Goal: Task Accomplishment & Management: Complete application form

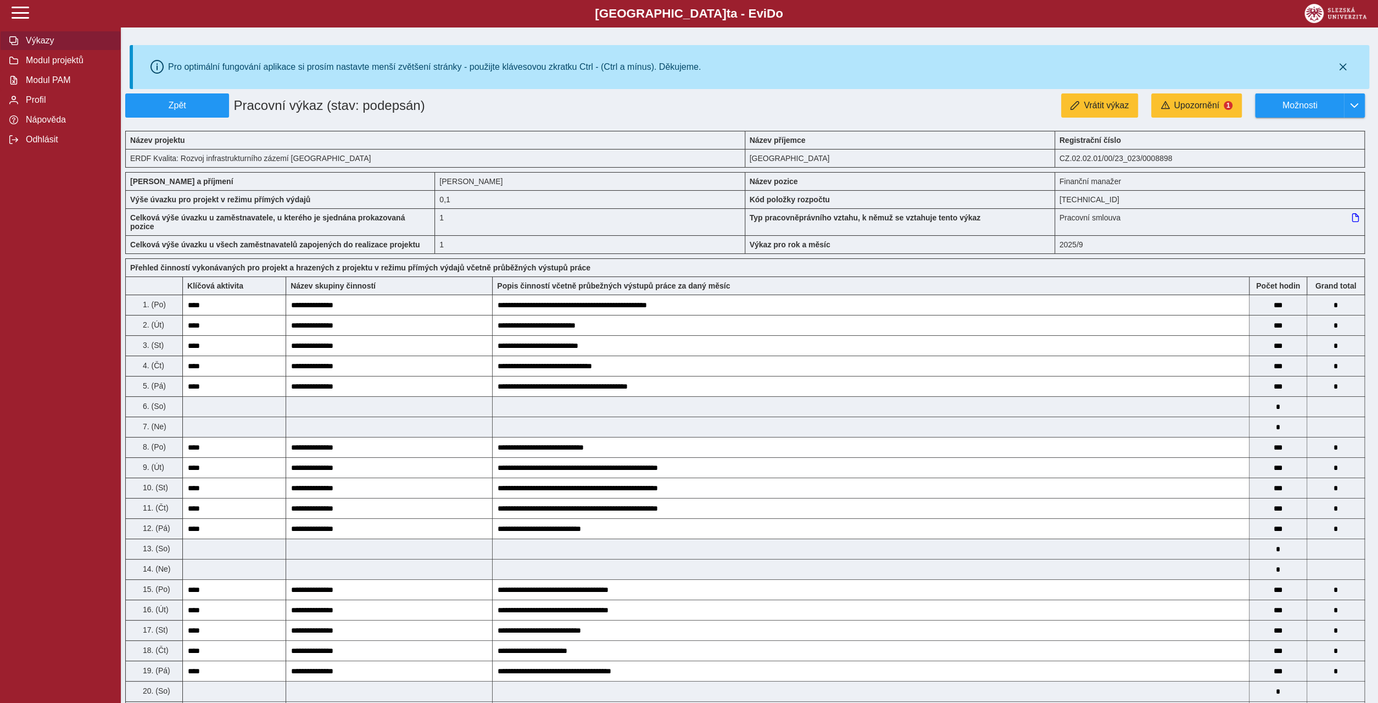
click at [41, 46] on span "Výkazy" at bounding box center [67, 41] width 89 height 10
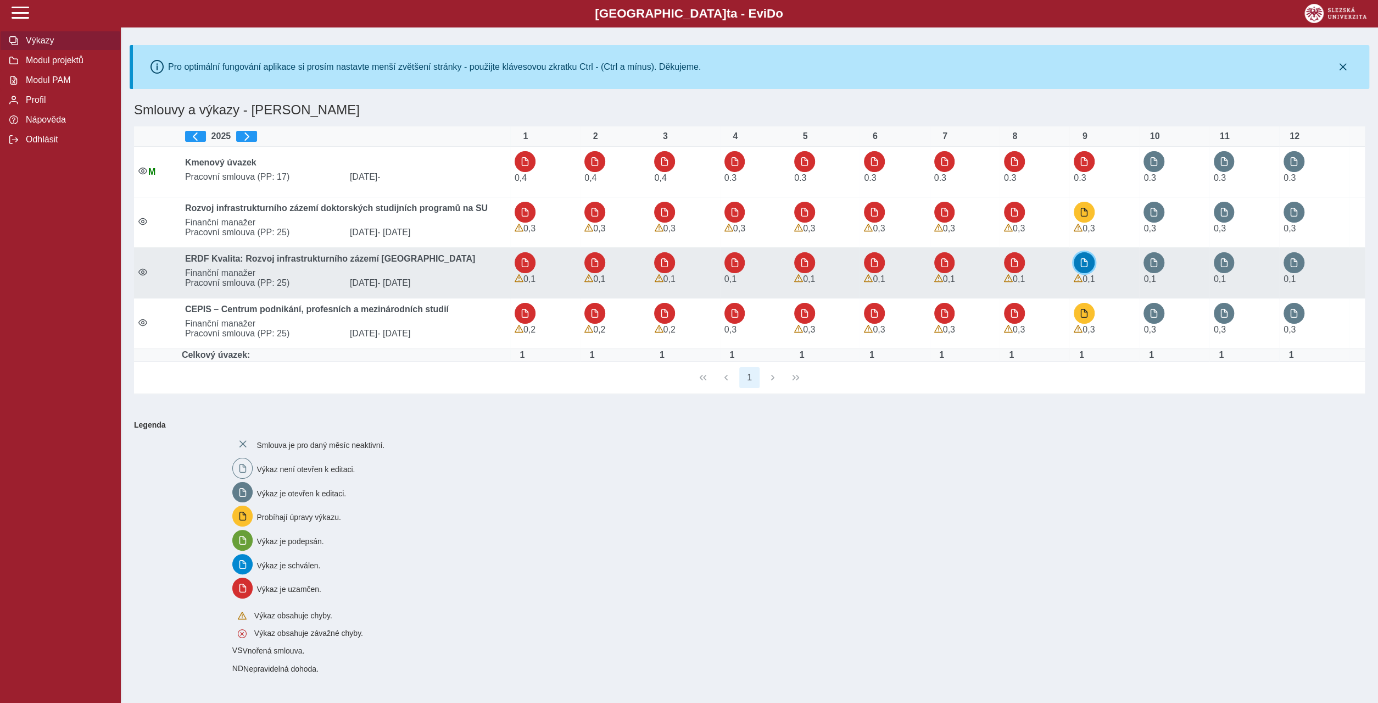
click at [1086, 258] on span "button" at bounding box center [1084, 262] width 9 height 9
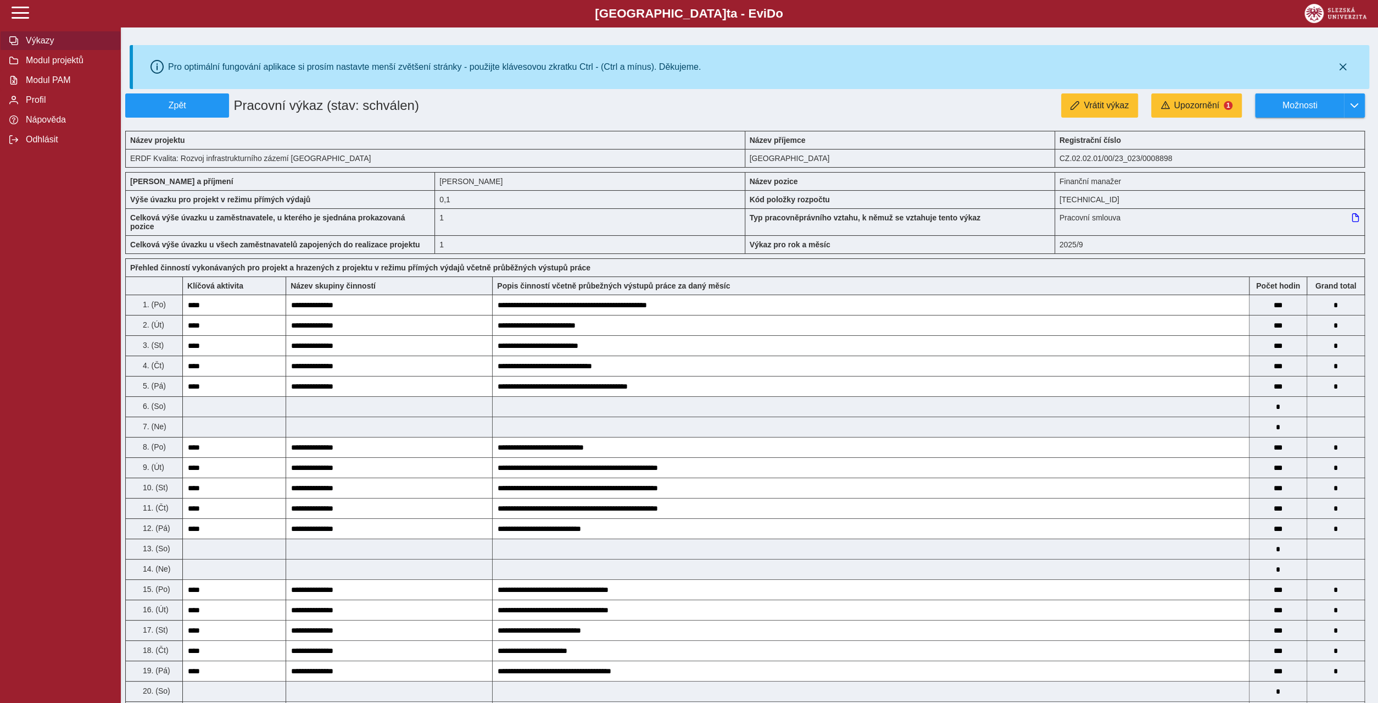
click at [31, 46] on span "Výkazy" at bounding box center [67, 41] width 89 height 10
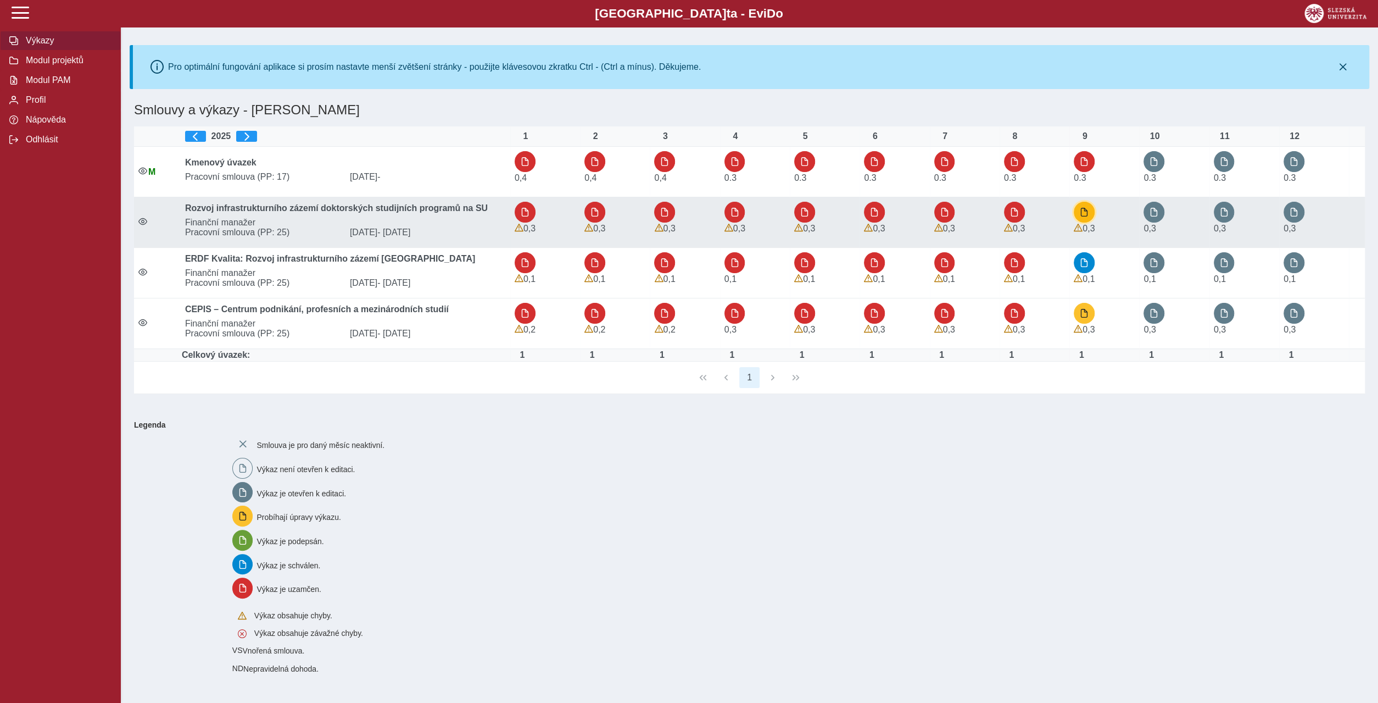
click at [1085, 208] on span "button" at bounding box center [1084, 212] width 9 height 9
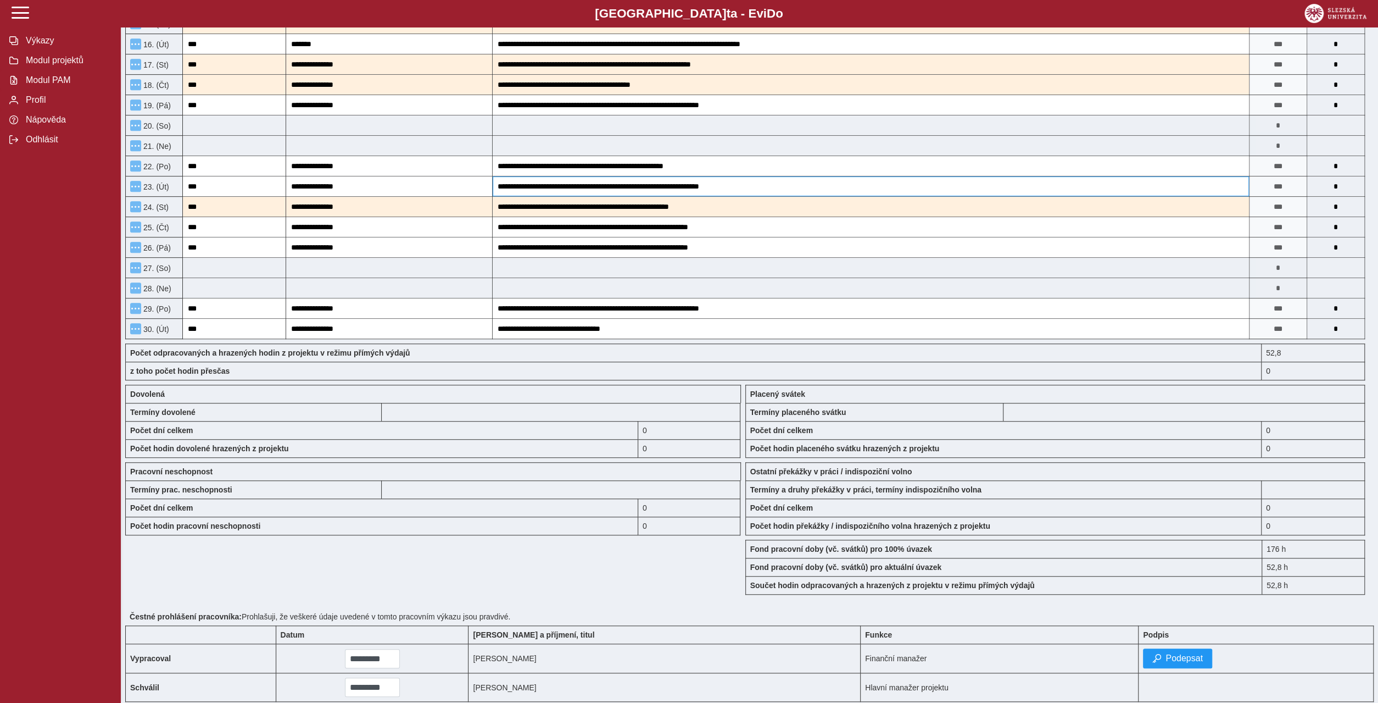
scroll to position [249, 0]
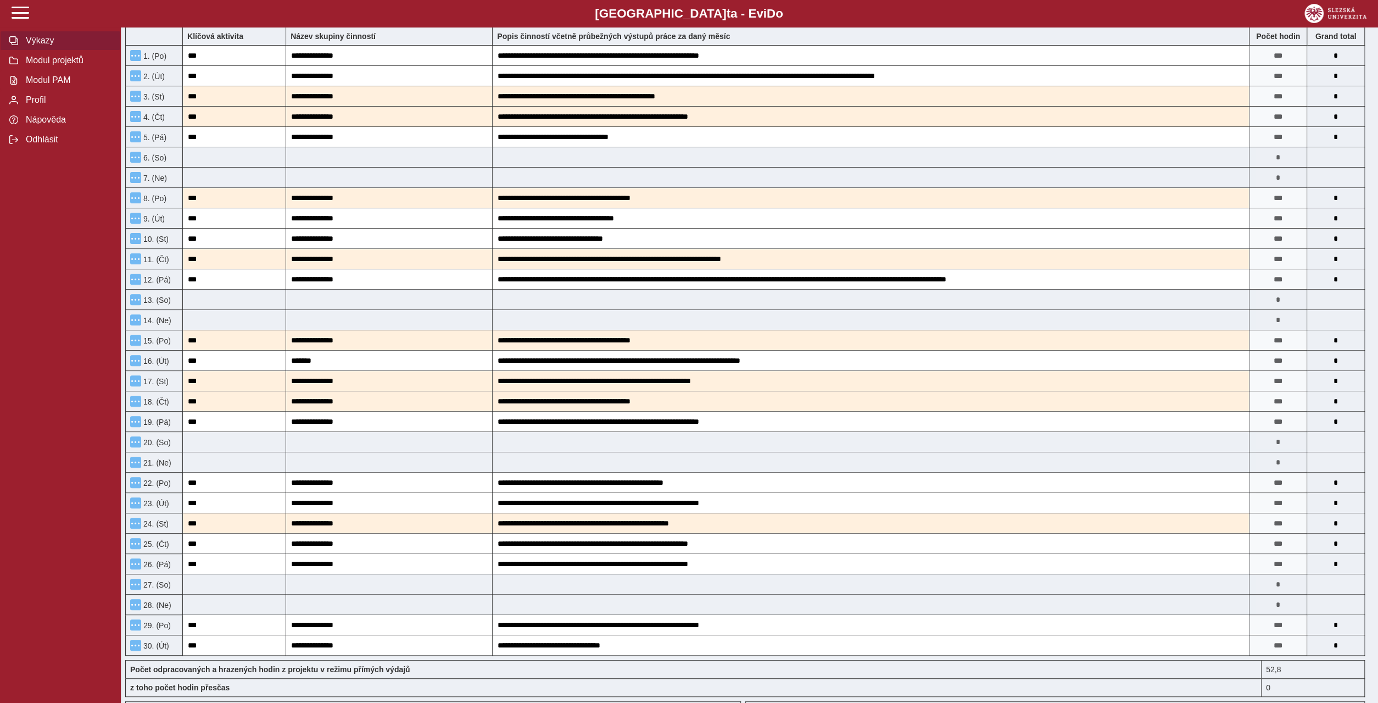
click at [33, 46] on span "Výkazy" at bounding box center [67, 41] width 89 height 10
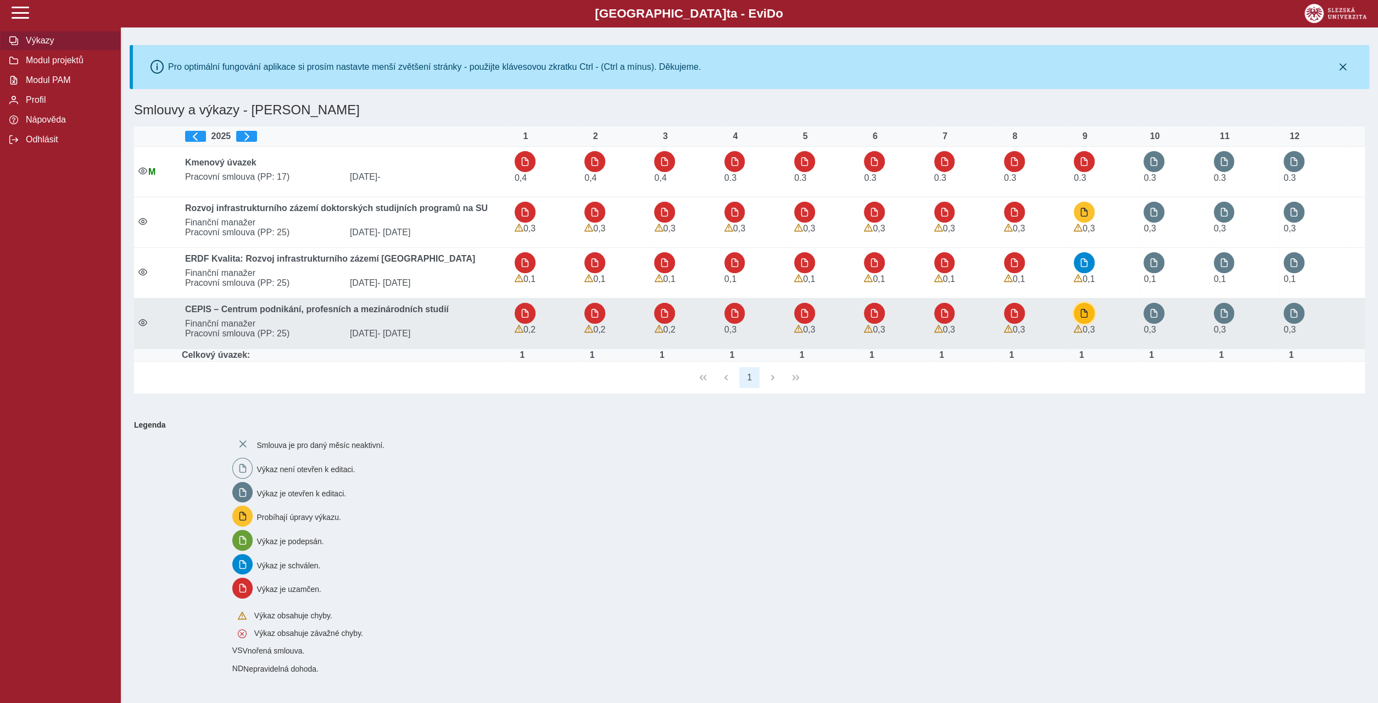
click at [1084, 309] on span "button" at bounding box center [1084, 313] width 9 height 9
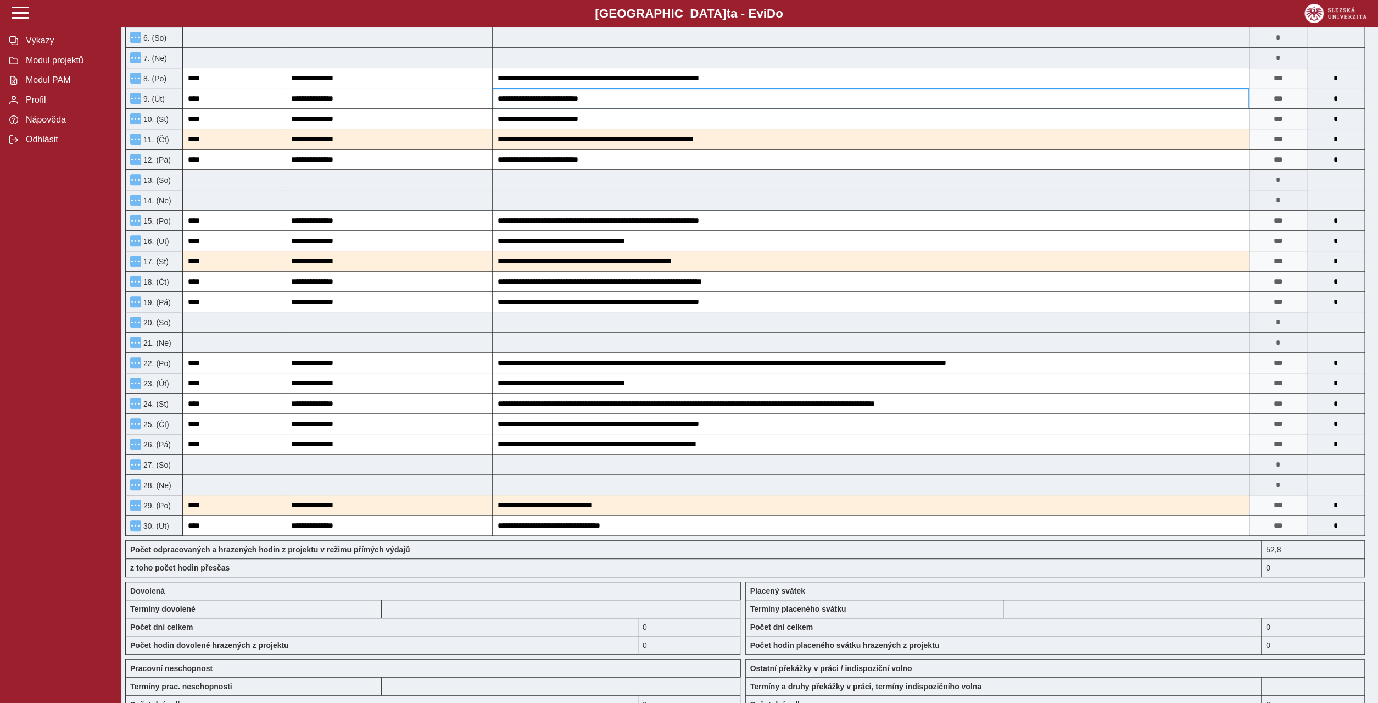
scroll to position [566, 0]
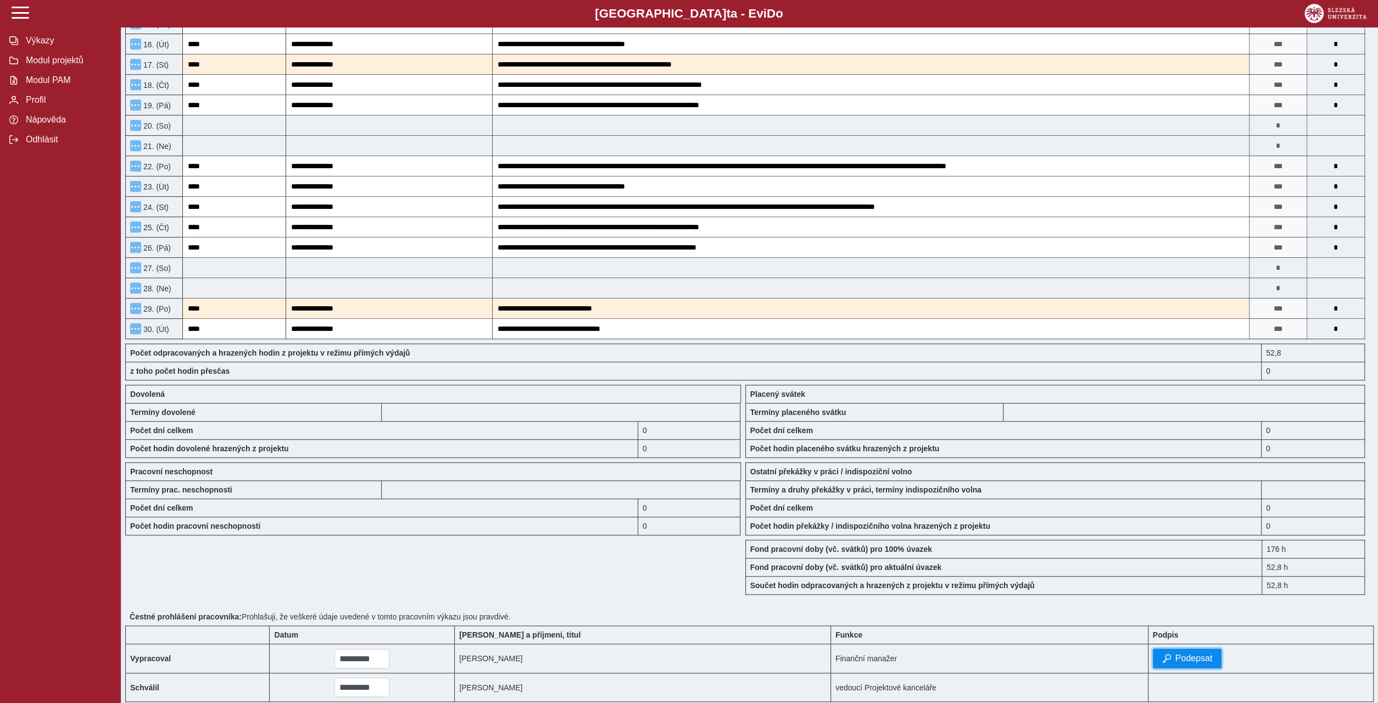
click at [1188, 648] on button "Podepsat" at bounding box center [1187, 658] width 69 height 20
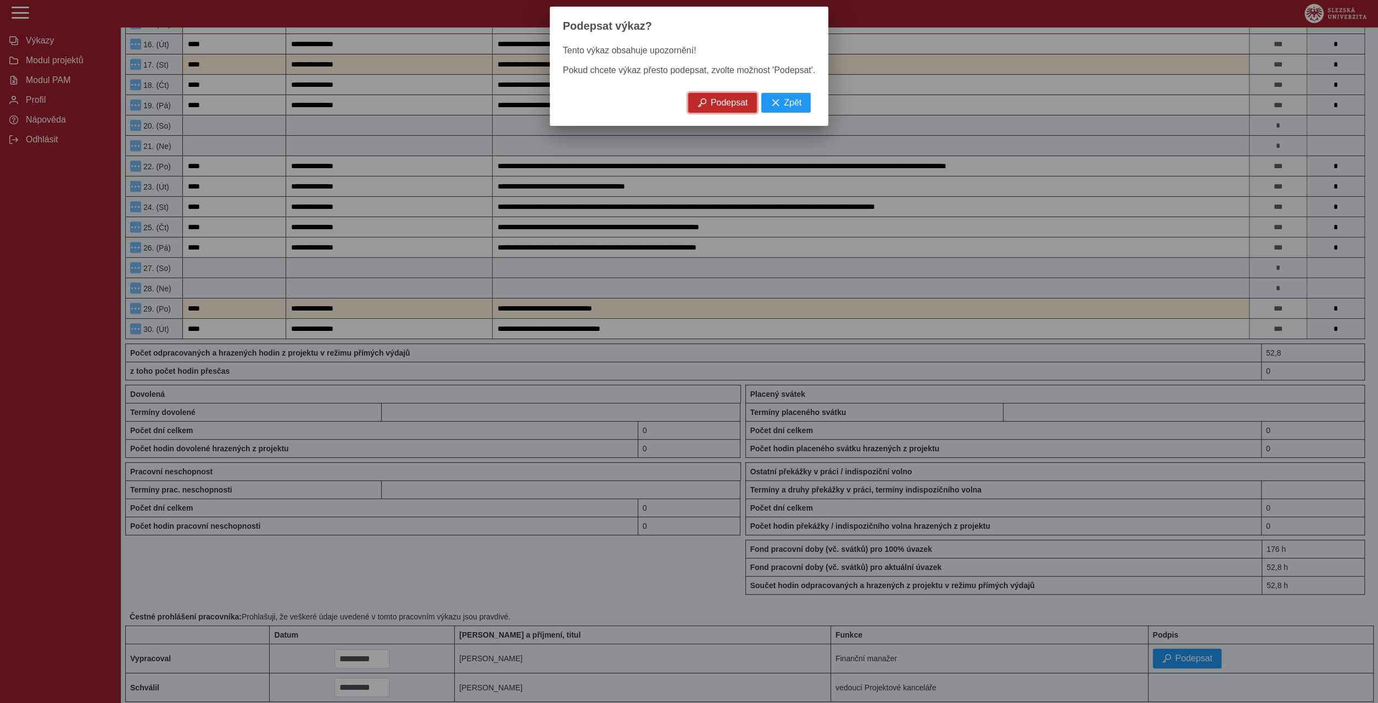
click at [715, 98] on span "Podepsat" at bounding box center [729, 103] width 37 height 10
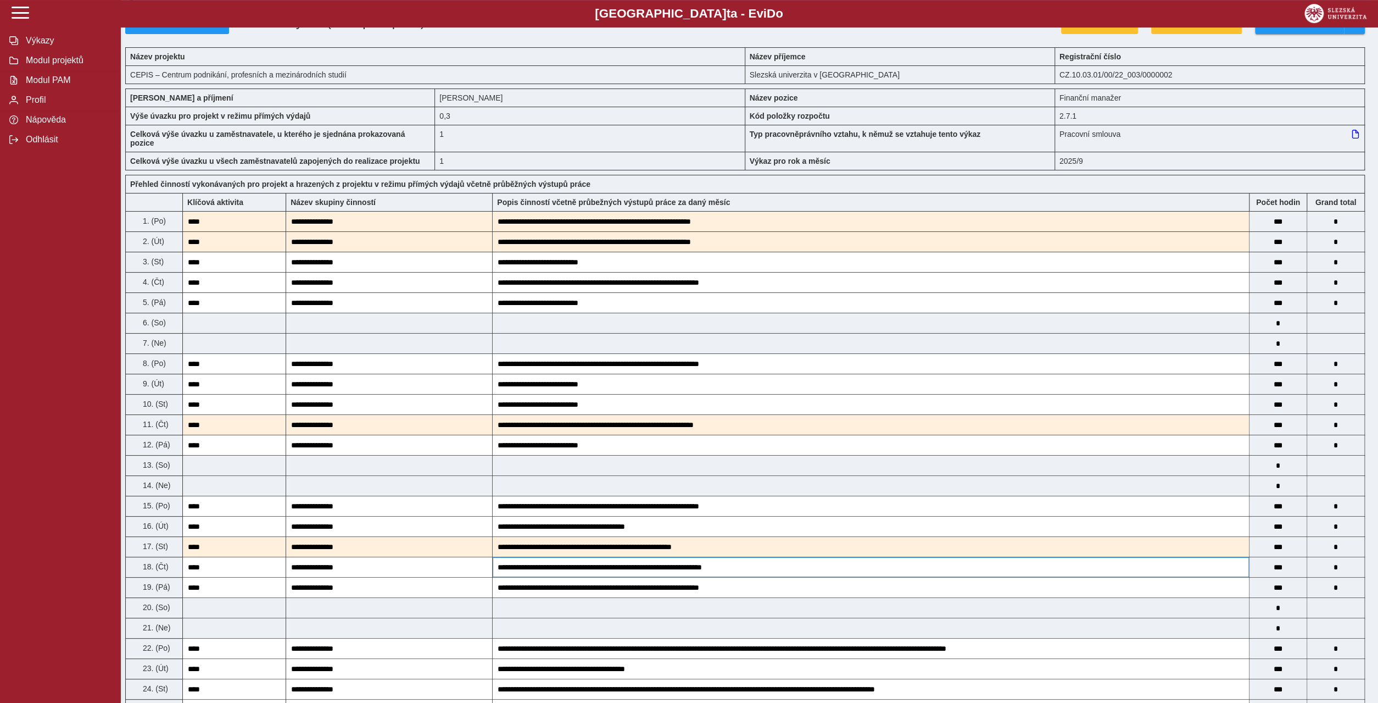
scroll to position [0, 0]
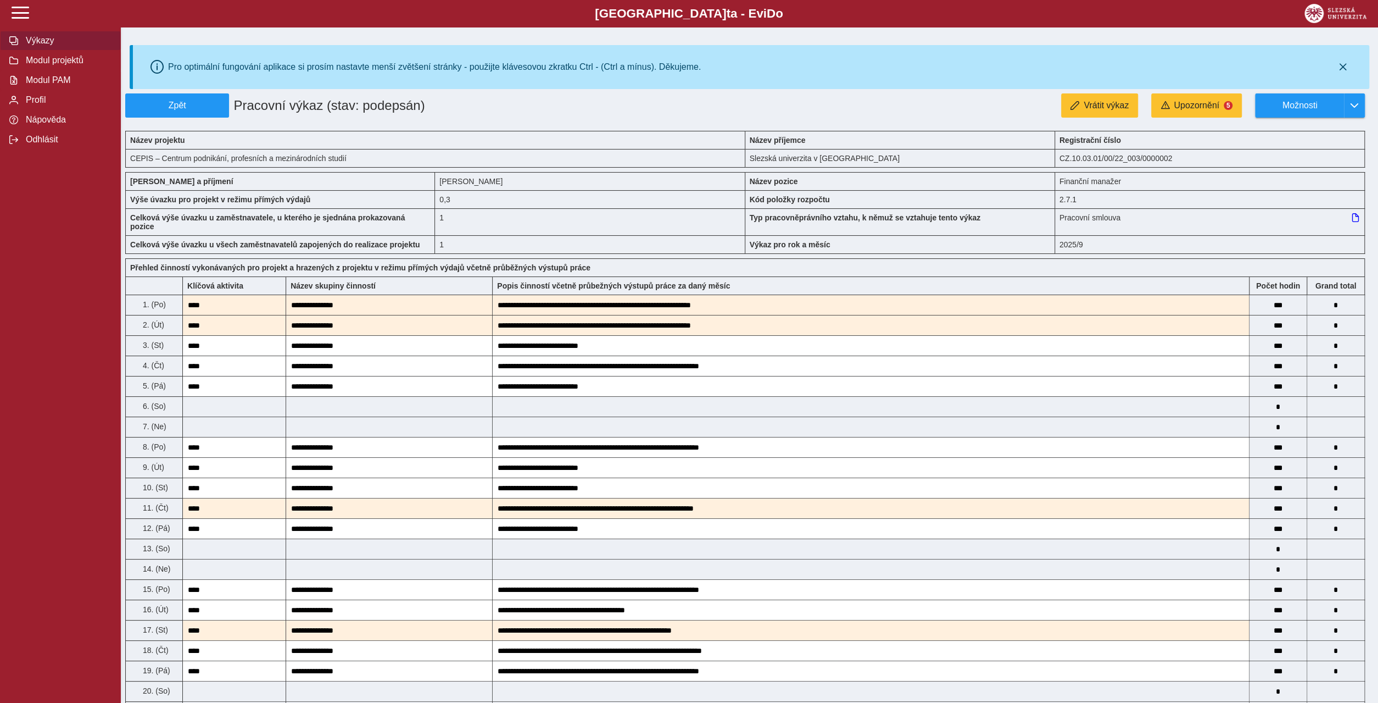
click at [31, 46] on span "Výkazy" at bounding box center [67, 41] width 89 height 10
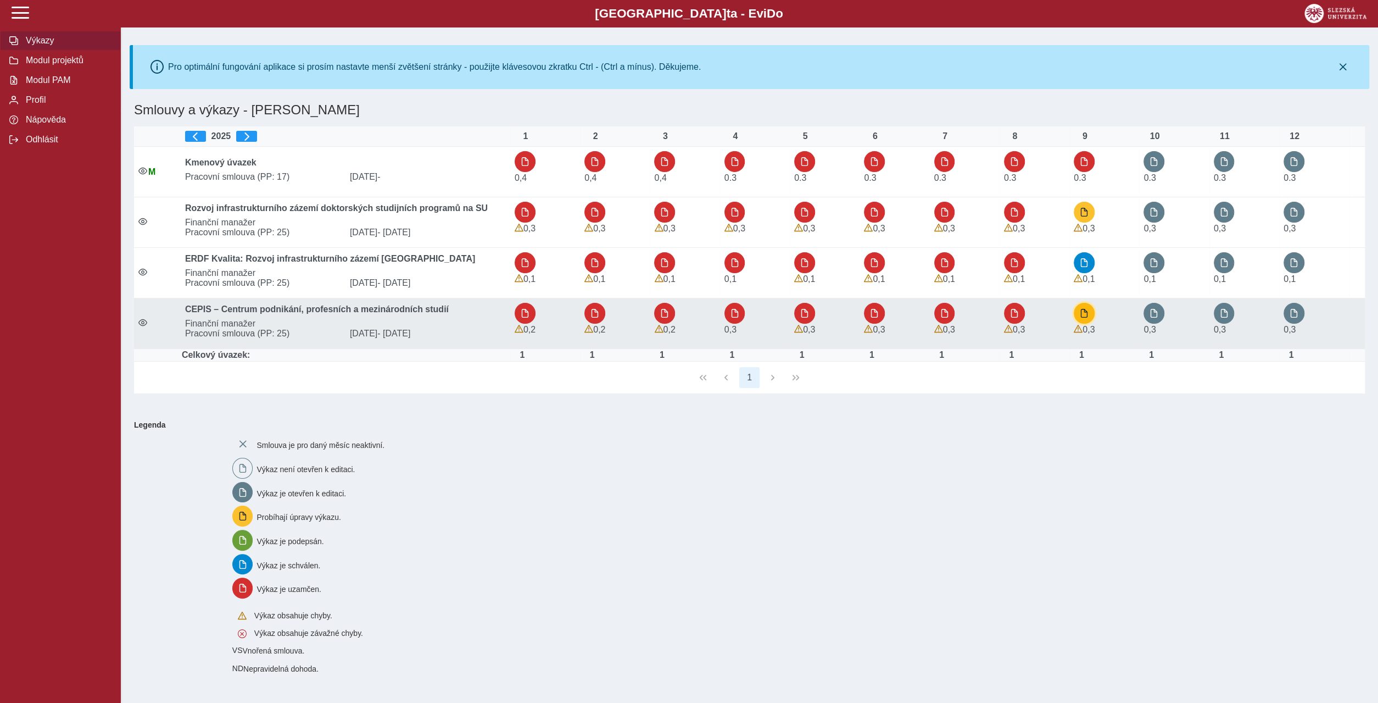
click at [1084, 309] on span "button" at bounding box center [1084, 313] width 9 height 9
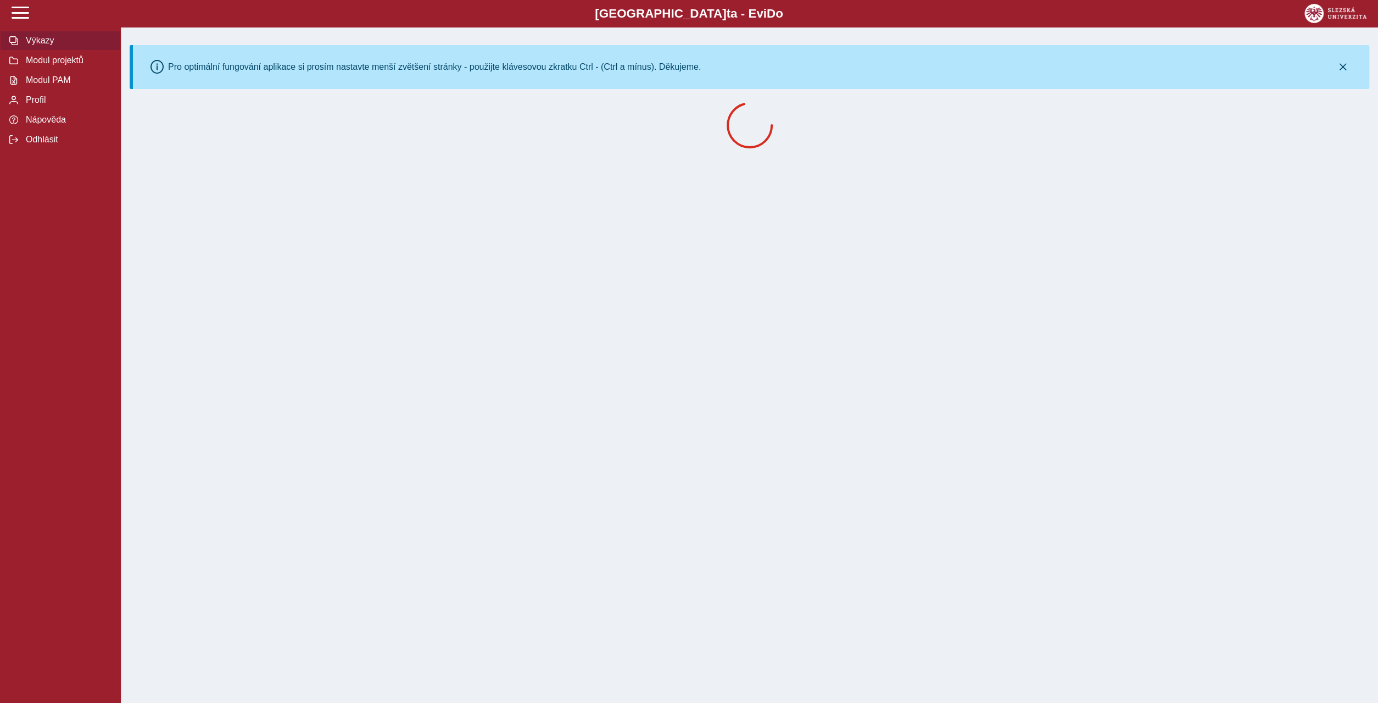
click at [32, 46] on span "Výkazy" at bounding box center [67, 41] width 89 height 10
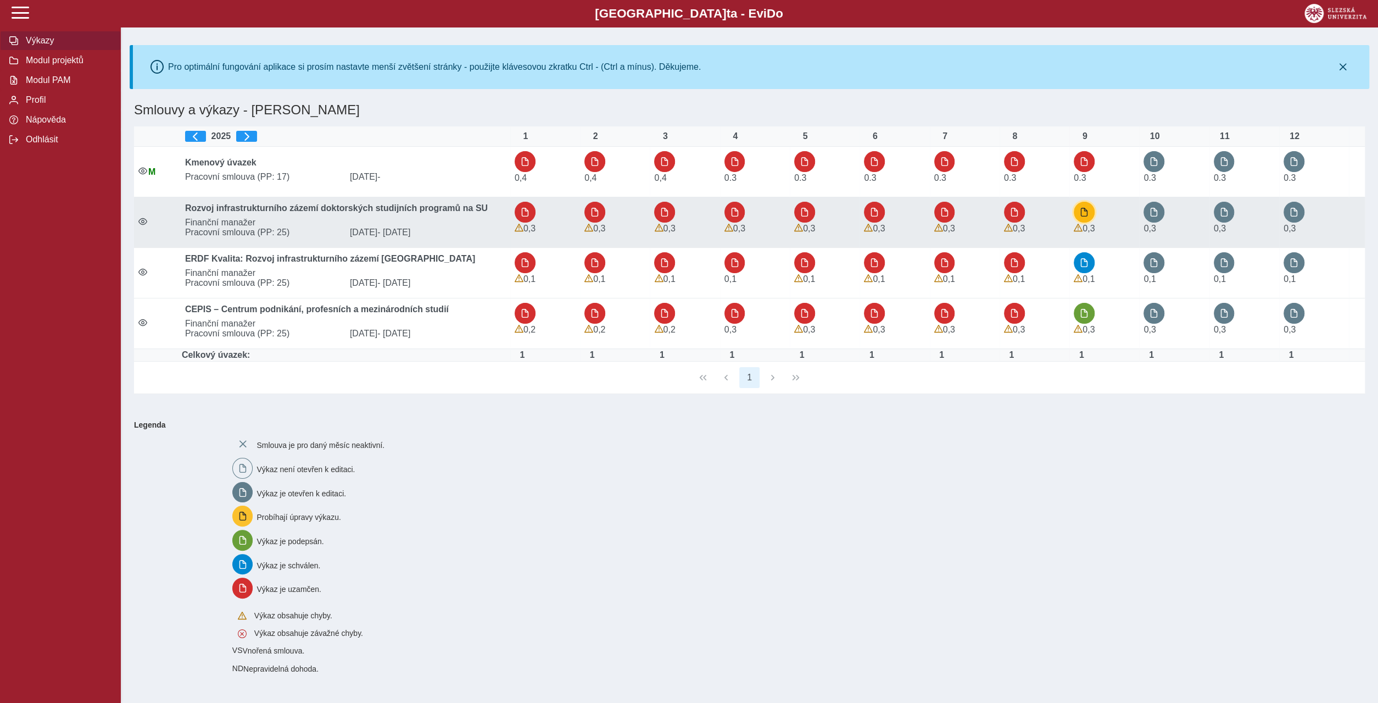
click at [1084, 202] on button "button" at bounding box center [1084, 212] width 21 height 21
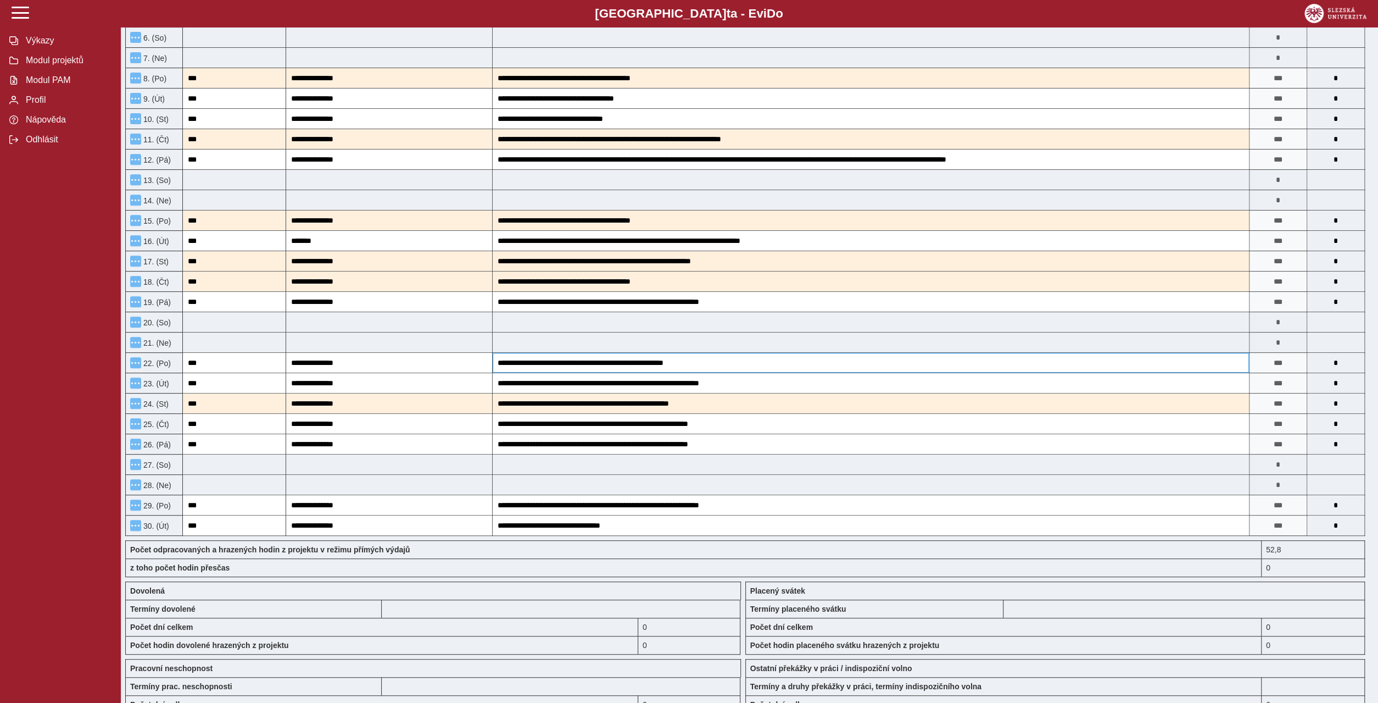
scroll to position [566, 0]
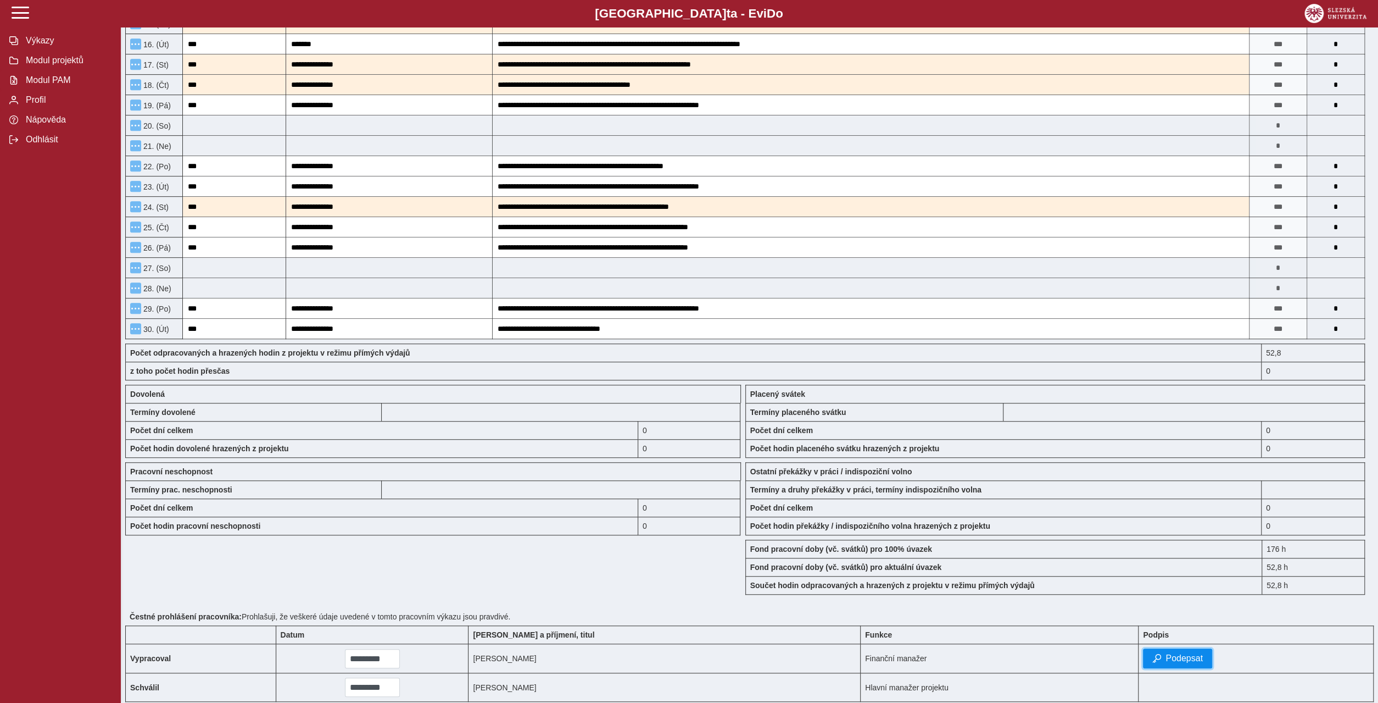
click at [1177, 648] on button "Podepsat" at bounding box center [1177, 658] width 69 height 20
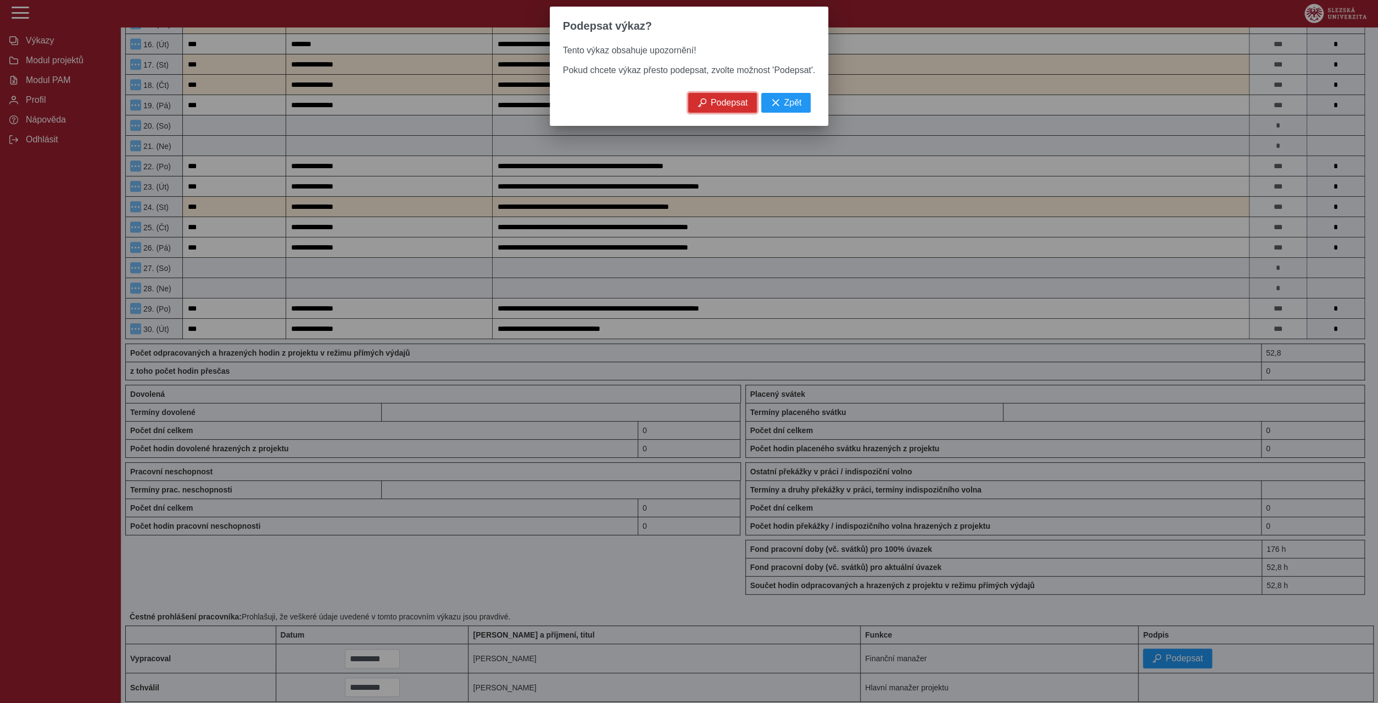
drag, startPoint x: 713, startPoint y: 88, endPoint x: 715, endPoint y: 94, distance: 6.1
click at [713, 93] on button "Podepsat" at bounding box center [722, 103] width 69 height 20
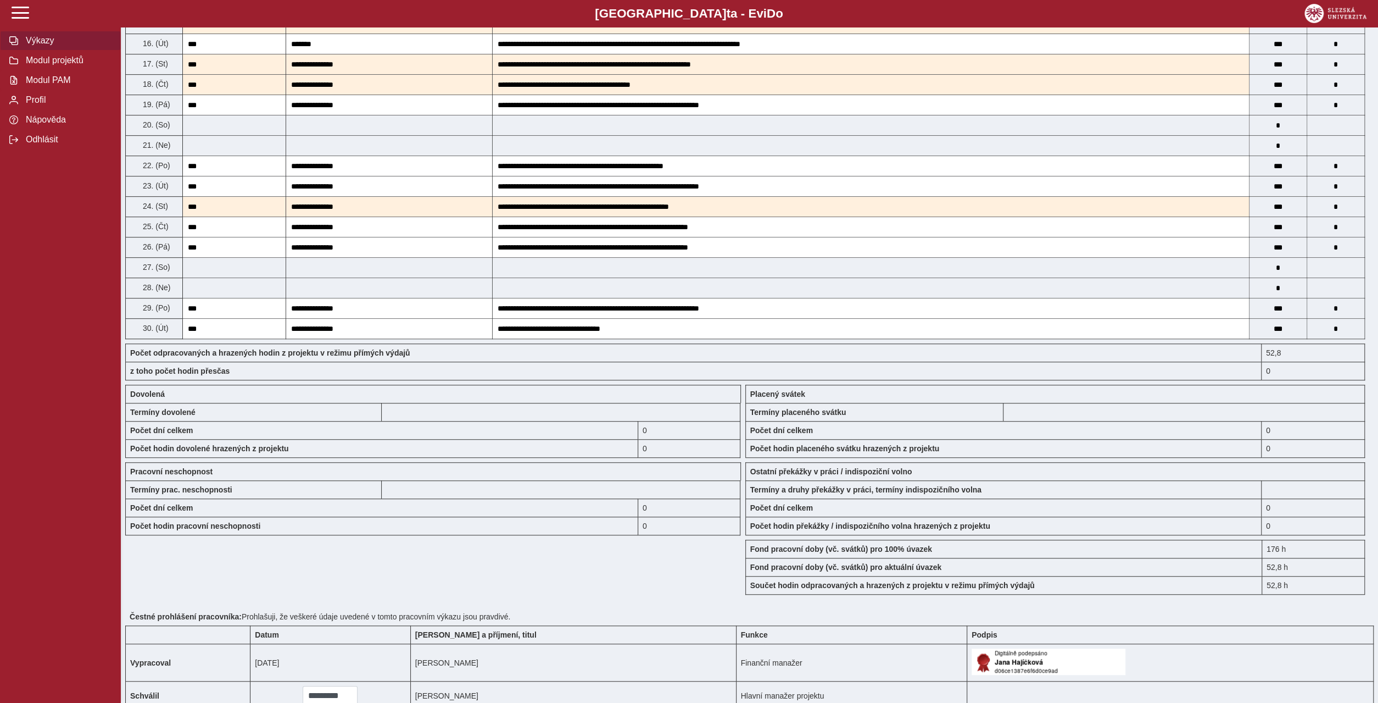
click at [29, 46] on span "Výkazy" at bounding box center [67, 41] width 89 height 10
